Goal: Task Accomplishment & Management: Complete application form

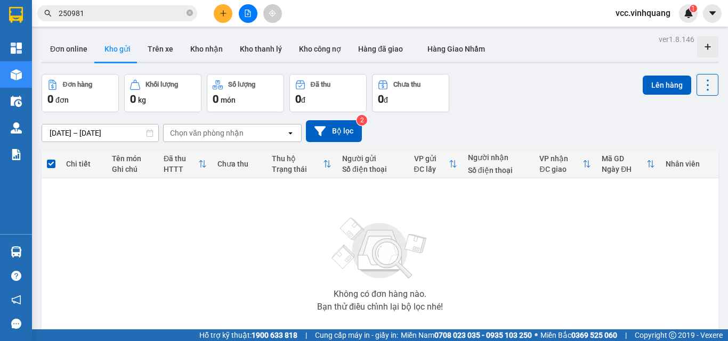
click at [223, 13] on icon "plus" at bounding box center [223, 13] width 1 height 6
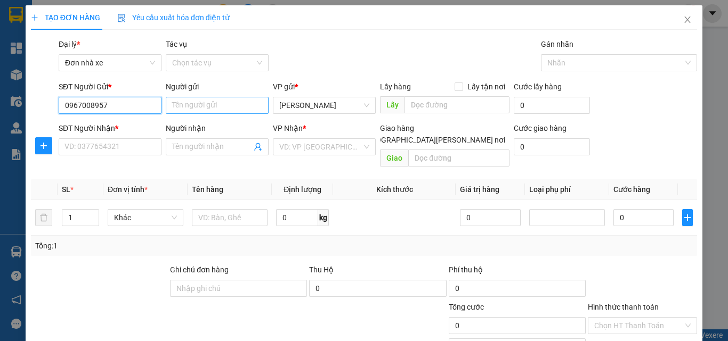
type input "0967008957"
click at [191, 108] on input "Người gửi" at bounding box center [217, 105] width 103 height 17
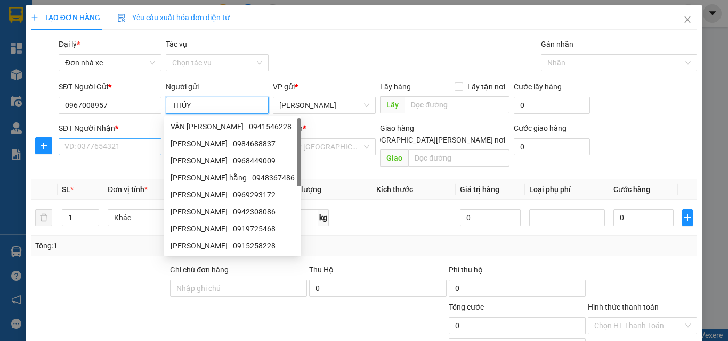
type input "THÚY"
click at [89, 150] on input "SĐT Người Nhận *" at bounding box center [110, 146] width 103 height 17
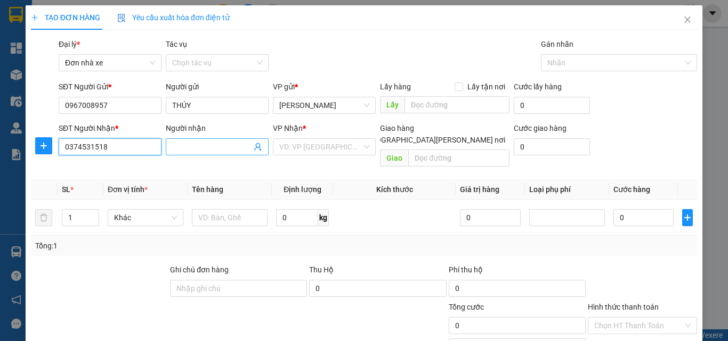
type input "0374531518"
click at [208, 147] on input "Người nhận" at bounding box center [211, 147] width 79 height 12
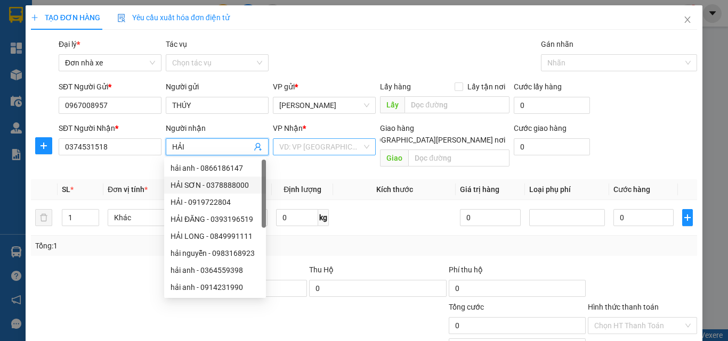
type input "HẢI"
click at [303, 149] on input "search" at bounding box center [320, 147] width 83 height 16
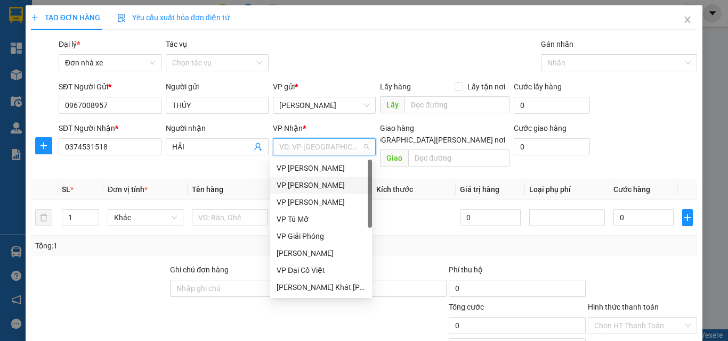
click at [315, 181] on div "VP [PERSON_NAME]" at bounding box center [320, 186] width 89 height 12
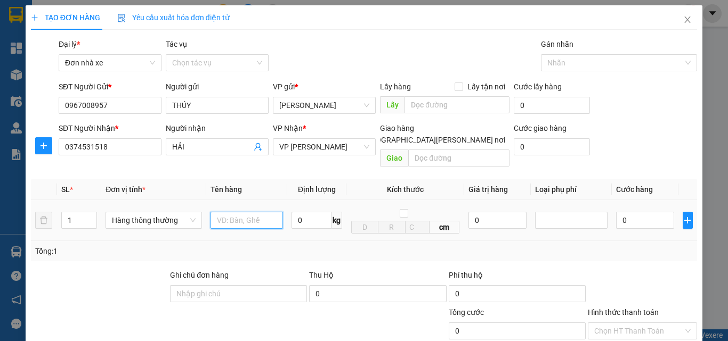
click at [241, 212] on input "text" at bounding box center [246, 220] width 72 height 17
type input "TÚI QA"
click at [307, 212] on input "0" at bounding box center [311, 220] width 40 height 17
type input "10"
type input "40.000"
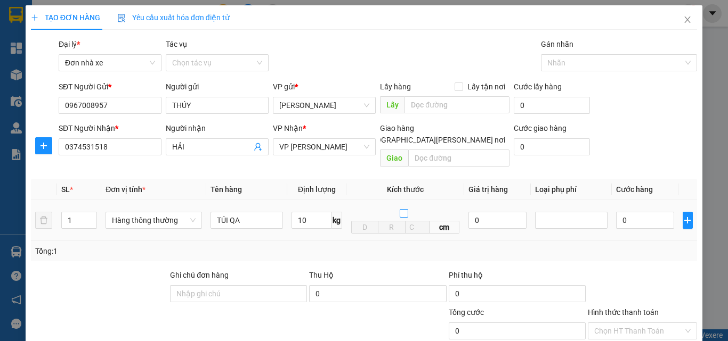
type input "40.000"
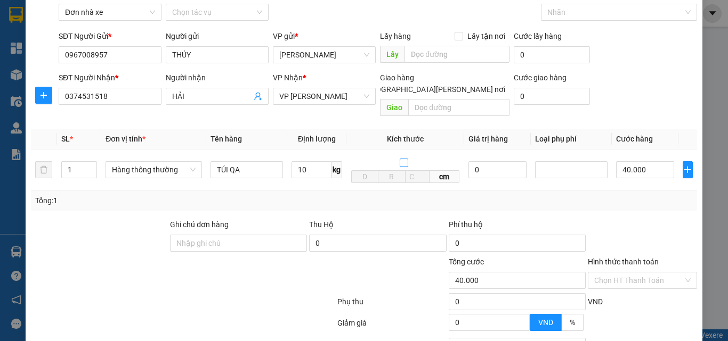
scroll to position [134, 0]
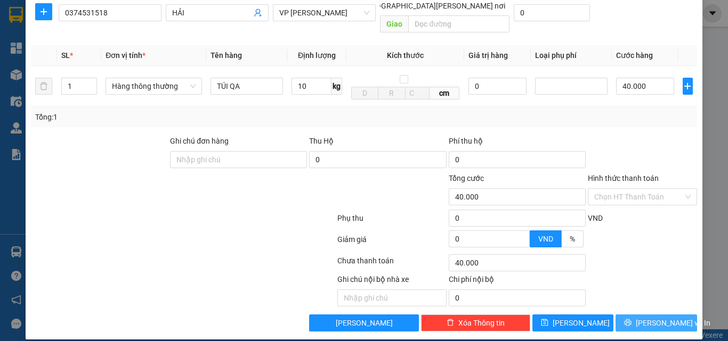
click at [645, 317] on span "[PERSON_NAME] và In" at bounding box center [672, 323] width 75 height 12
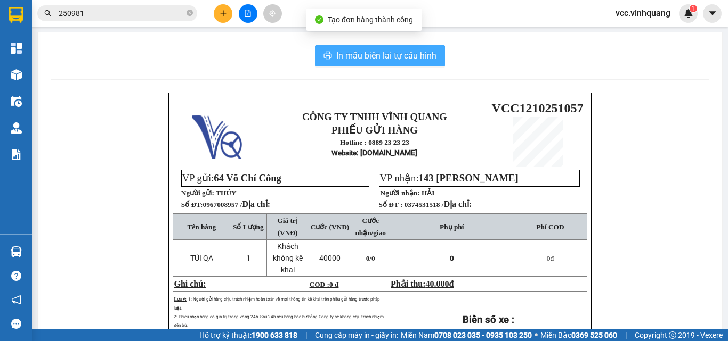
click at [372, 48] on button "In mẫu biên lai tự cấu hình" at bounding box center [380, 55] width 130 height 21
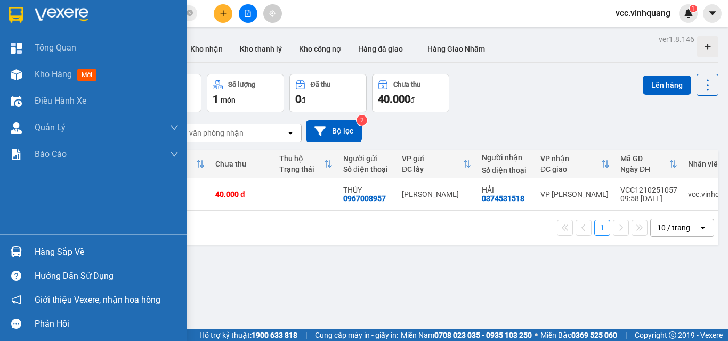
click at [58, 251] on div "Hàng sắp về" at bounding box center [107, 252] width 144 height 16
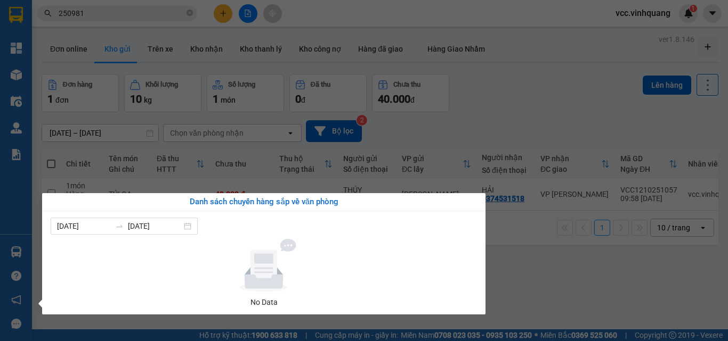
click at [519, 266] on section "Kết quả [PERSON_NAME] ( 12 ) Bộ lọc Mã ĐH Trạng thái Món hàng Thu hộ Tổng [PERS…" at bounding box center [364, 170] width 728 height 341
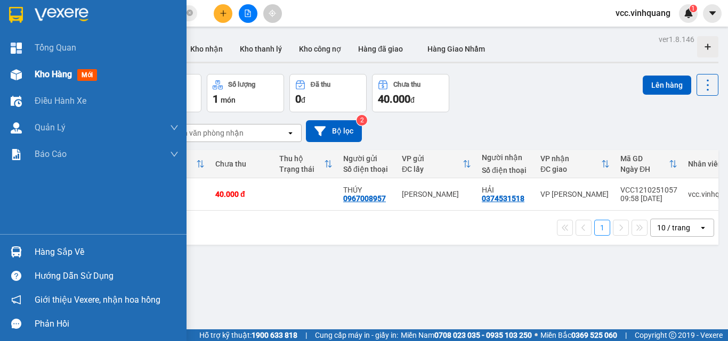
click at [55, 68] on div "Kho hàng mới" at bounding box center [68, 74] width 67 height 13
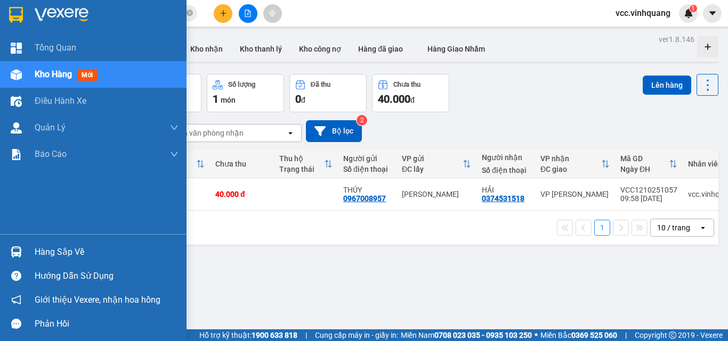
click at [46, 249] on div "Hàng sắp về" at bounding box center [107, 252] width 144 height 16
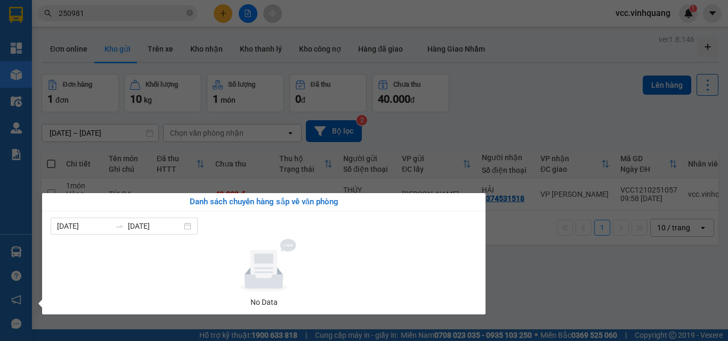
drag, startPoint x: 550, startPoint y: 299, endPoint x: 385, endPoint y: 294, distance: 165.2
click at [546, 298] on section "Kết quả [PERSON_NAME] ( 12 ) Bộ lọc Mã ĐH Trạng thái Món hàng Thu hộ Tổng [PERS…" at bounding box center [364, 170] width 728 height 341
